Goal: Check status

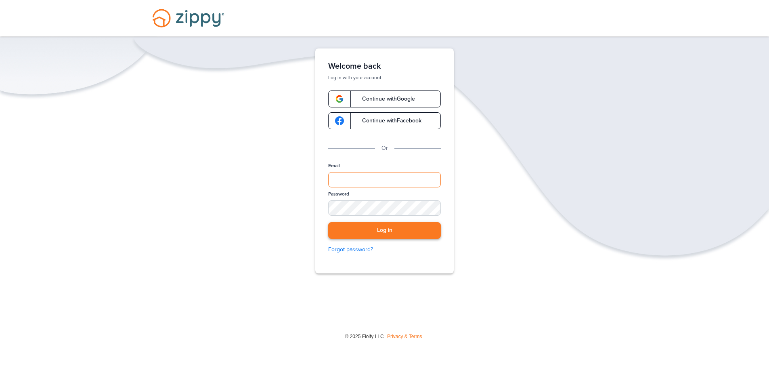
type input "**********"
click at [404, 232] on button "Log in" at bounding box center [384, 230] width 113 height 17
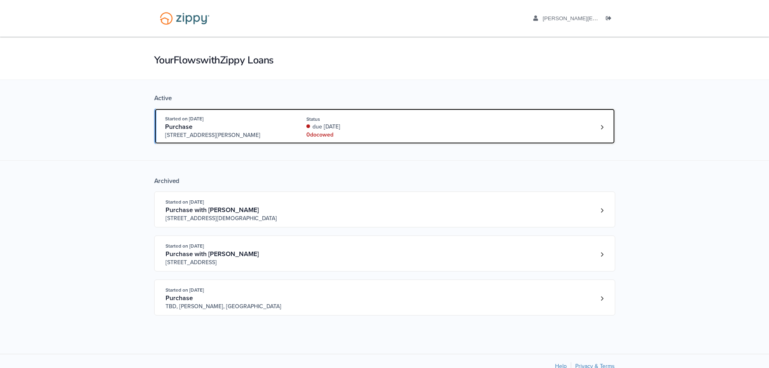
click at [373, 126] on div "due [DATE]" at bounding box center [361, 127] width 108 height 8
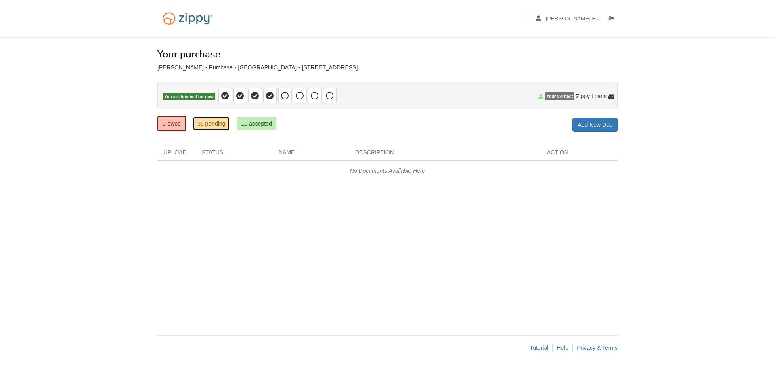
click at [208, 122] on link "35 pending" at bounding box center [211, 124] width 37 height 14
